Goal: Entertainment & Leisure: Consume media (video, audio)

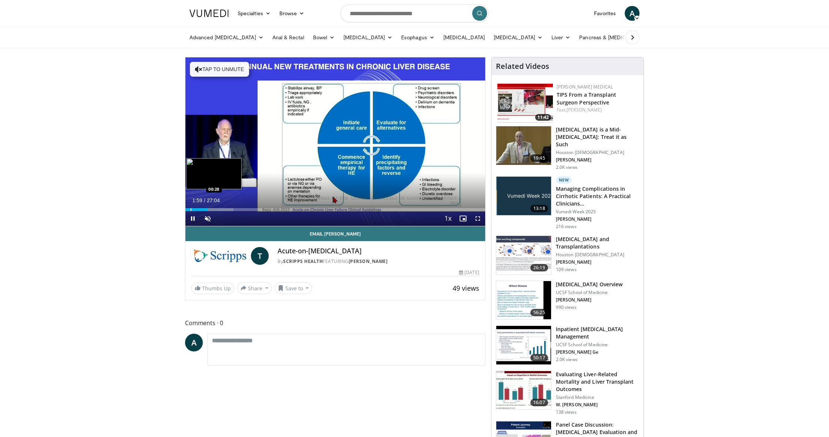
click at [191, 208] on div "Progress Bar" at bounding box center [191, 209] width 1 height 3
click at [205, 218] on span "Video Player" at bounding box center [207, 218] width 15 height 15
click at [202, 210] on div "Progress Bar" at bounding box center [202, 209] width 1 height 3
click at [200, 211] on div "Progress Bar" at bounding box center [200, 209] width 1 height 3
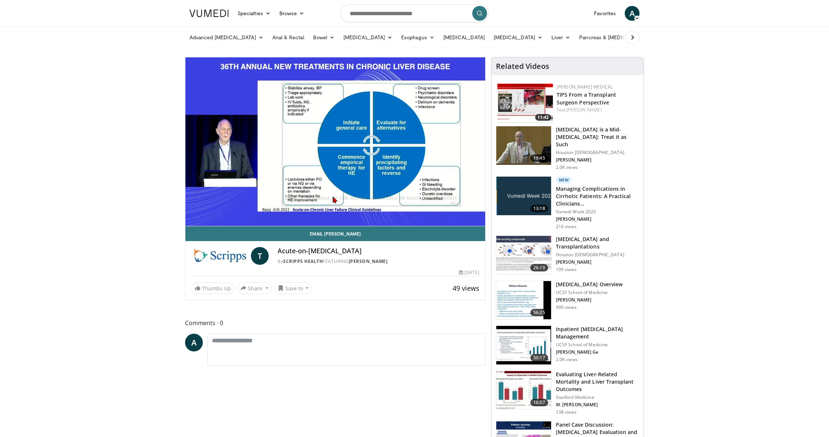
click at [197, 210] on div "10 seconds Tap to unmute" at bounding box center [335, 141] width 300 height 168
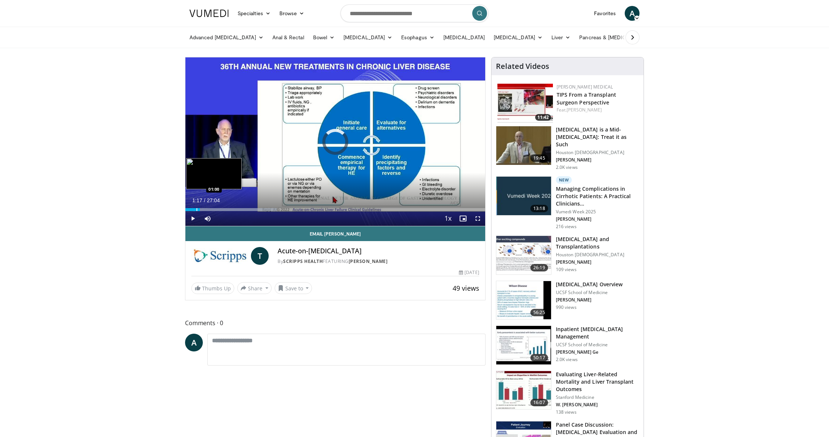
click at [197, 211] on div "Progress Bar" at bounding box center [197, 209] width 1 height 3
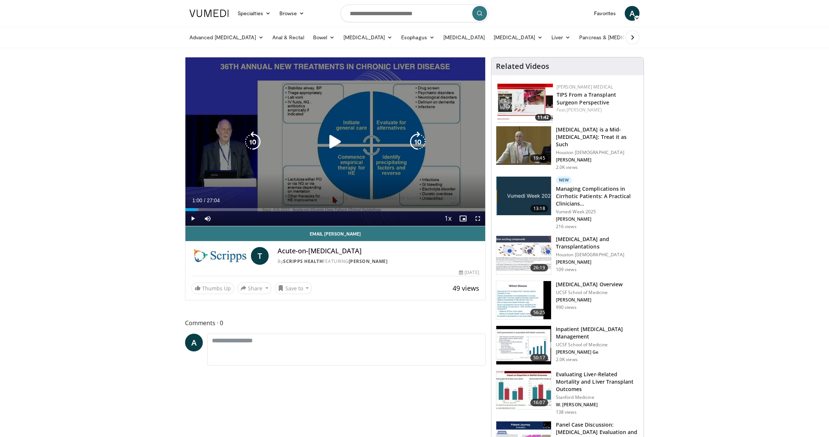
click at [334, 143] on icon "Video Player" at bounding box center [335, 141] width 21 height 21
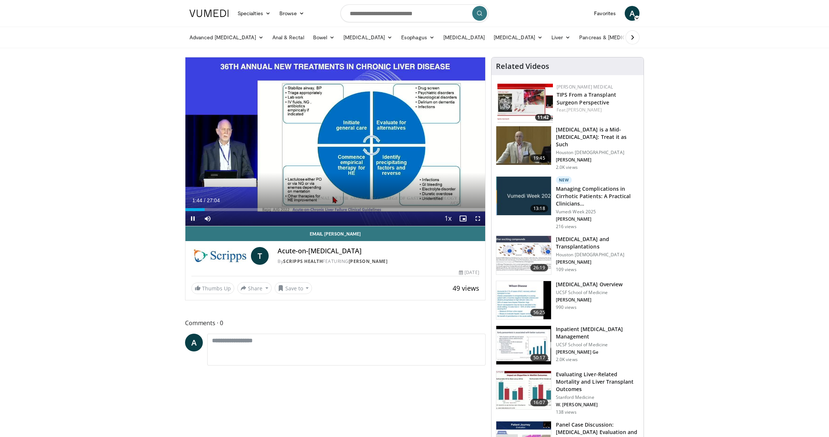
click at [477, 217] on span "Video Player" at bounding box center [478, 218] width 15 height 15
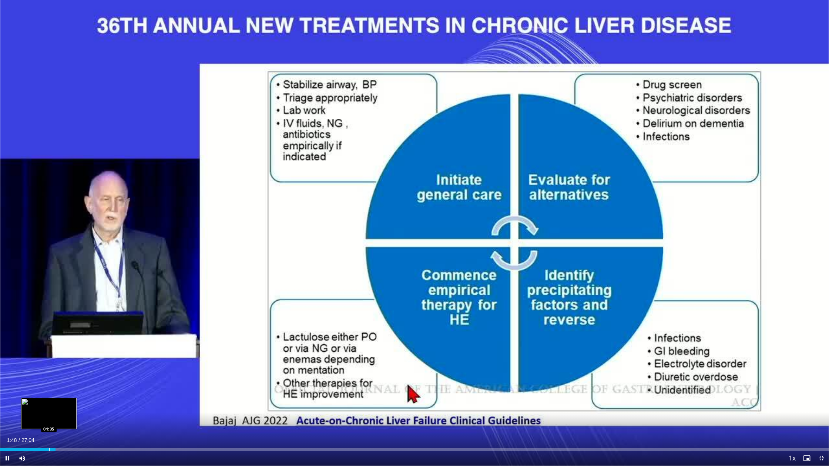
click at [49, 436] on div "Progress Bar" at bounding box center [49, 449] width 1 height 3
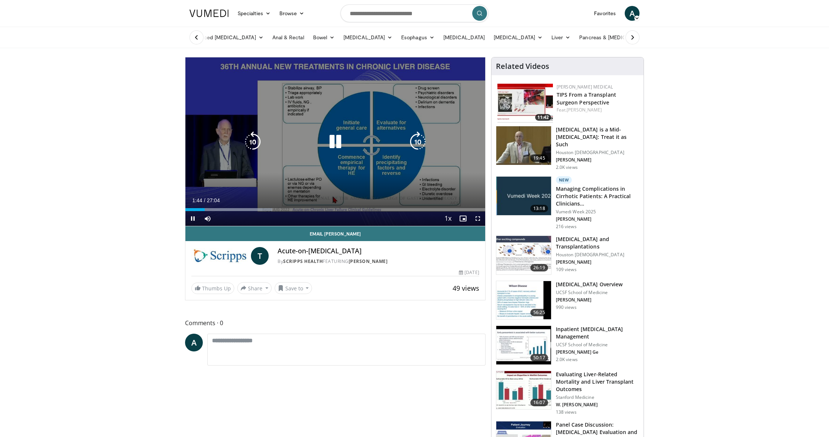
click at [336, 134] on icon "Video Player" at bounding box center [335, 141] width 21 height 21
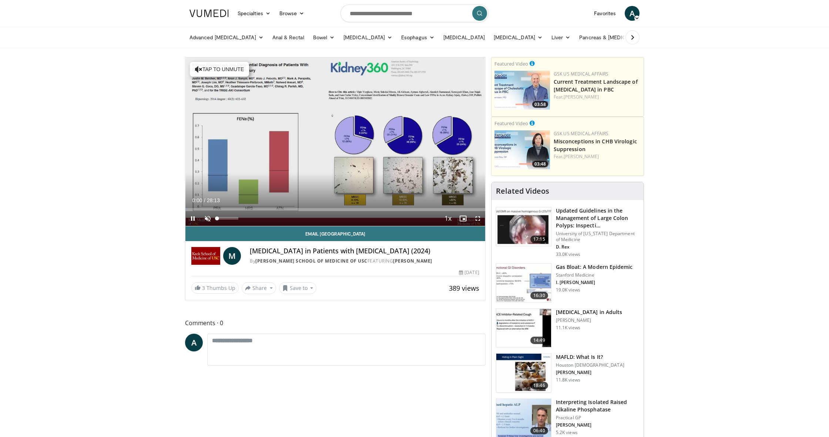
click at [210, 220] on span "Video Player" at bounding box center [207, 218] width 15 height 15
click at [325, 208] on div "Progress Bar" at bounding box center [325, 209] width 1 height 3
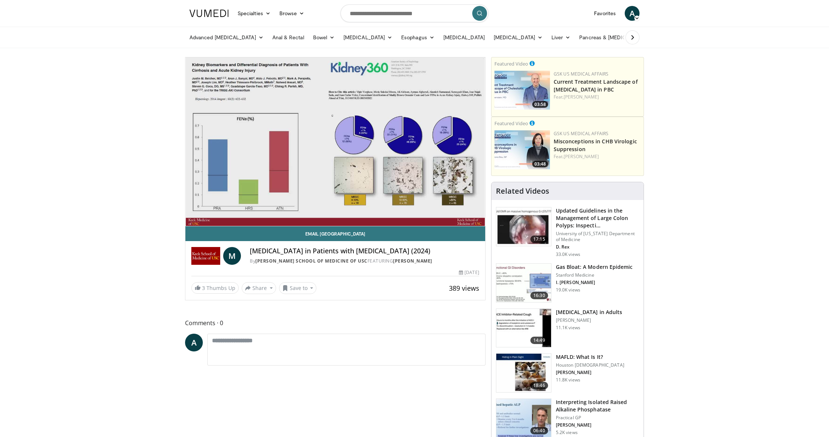
click at [357, 209] on div "10 seconds Tap to unmute" at bounding box center [335, 141] width 300 height 168
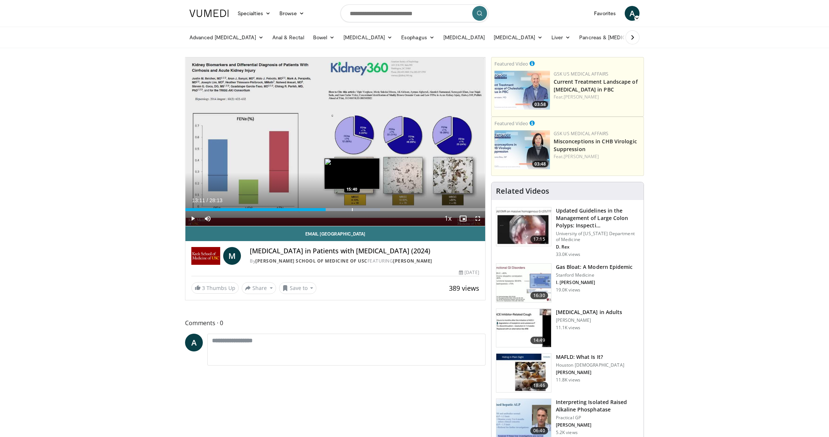
click at [352, 209] on div "Progress Bar" at bounding box center [352, 209] width 1 height 3
click at [194, 218] on span "Video Player" at bounding box center [192, 218] width 15 height 15
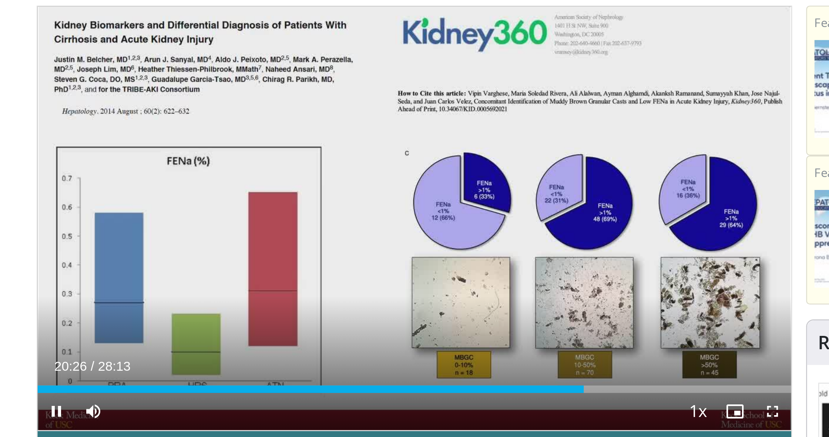
click at [471, 211] on span "Video Player" at bounding box center [478, 218] width 15 height 15
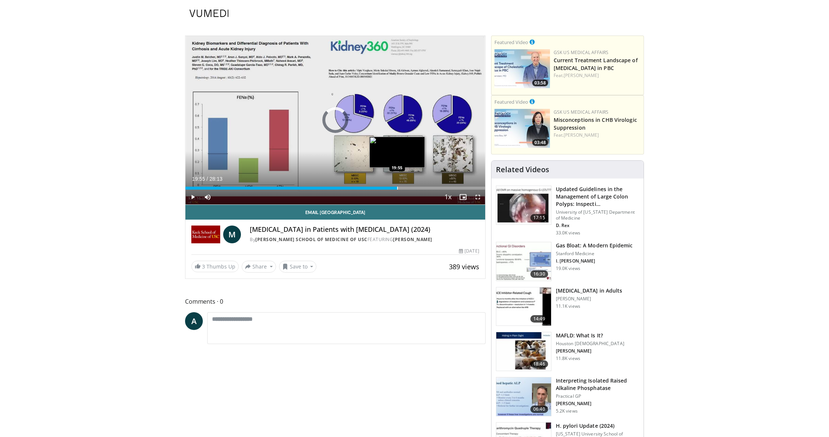
click at [397, 187] on div "Progress Bar" at bounding box center [397, 188] width 1 height 3
click at [477, 196] on span "Video Player" at bounding box center [478, 197] width 15 height 15
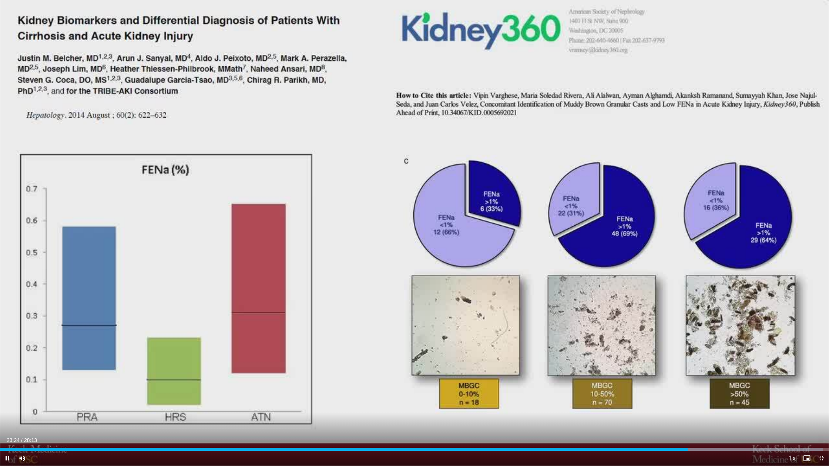
click at [6, 436] on span "Video Player" at bounding box center [7, 458] width 15 height 15
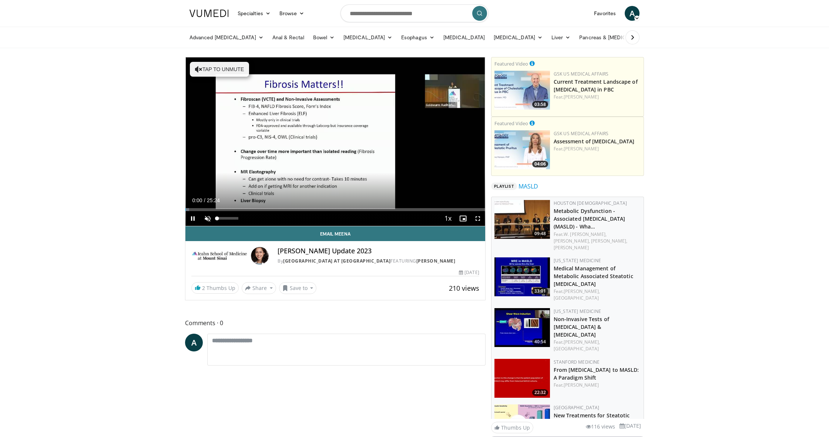
click at [209, 218] on span "Video Player" at bounding box center [207, 218] width 15 height 15
click at [212, 209] on div "Progress Bar" at bounding box center [212, 209] width 1 height 3
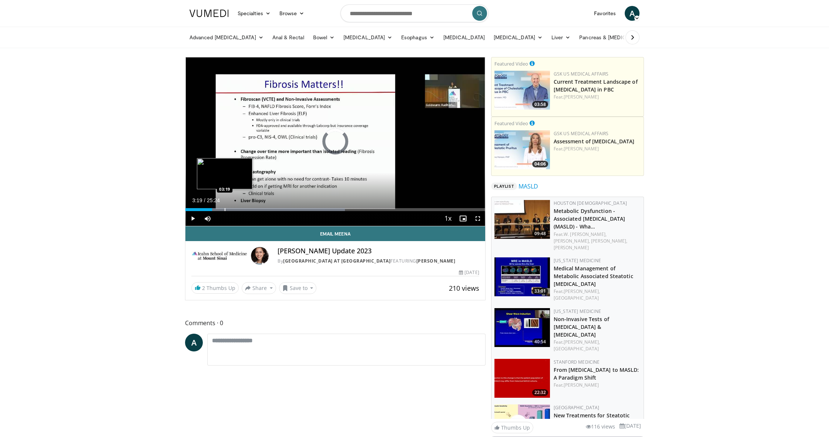
click at [225, 209] on div "Progress Bar" at bounding box center [225, 209] width 1 height 3
click at [237, 208] on div "Progress Bar" at bounding box center [237, 209] width 1 height 3
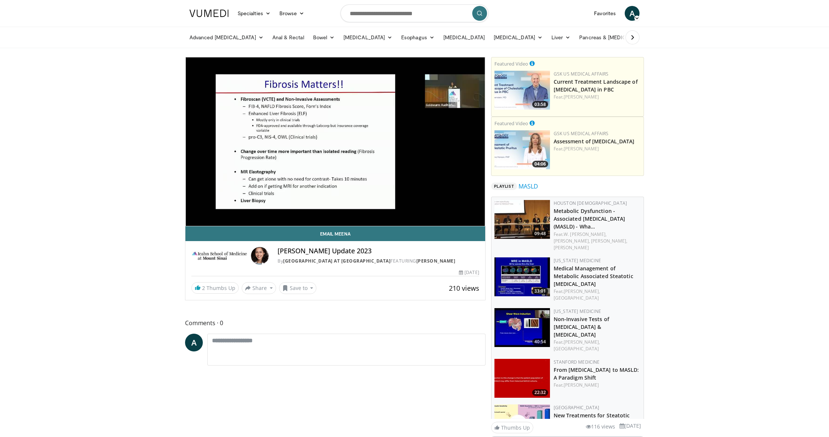
click at [250, 209] on div "10 seconds Tap to unmute" at bounding box center [335, 141] width 300 height 168
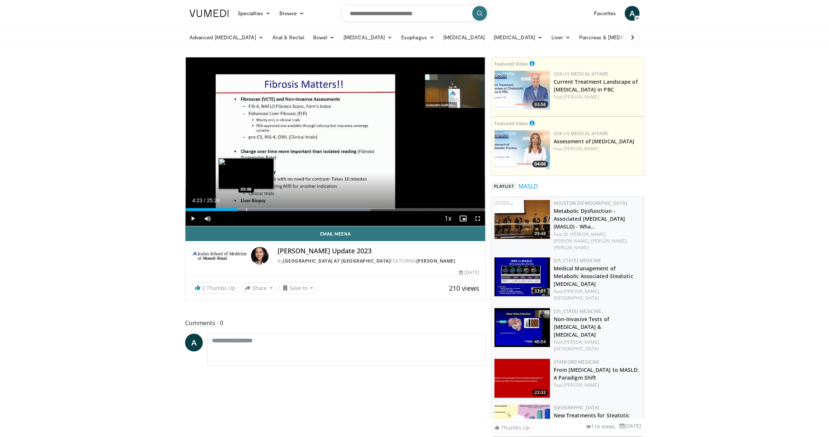
click at [246, 209] on div "Progress Bar" at bounding box center [246, 209] width 1 height 3
click at [478, 218] on span "Video Player" at bounding box center [478, 218] width 15 height 15
